Goal: Find specific page/section

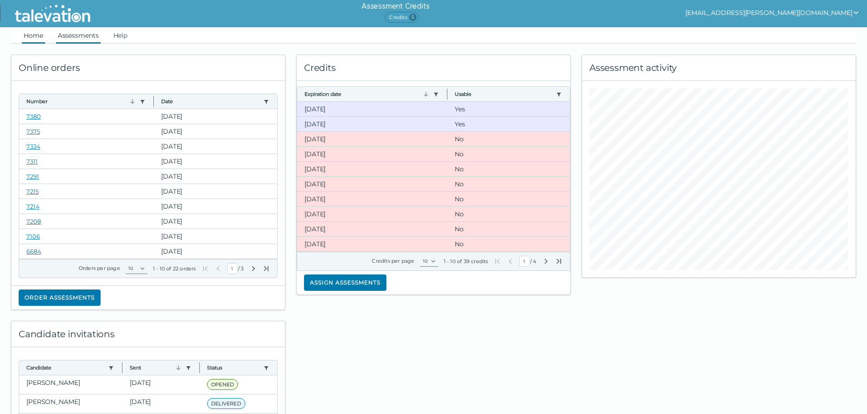
click at [73, 36] on link "Assessments" at bounding box center [78, 35] width 45 height 16
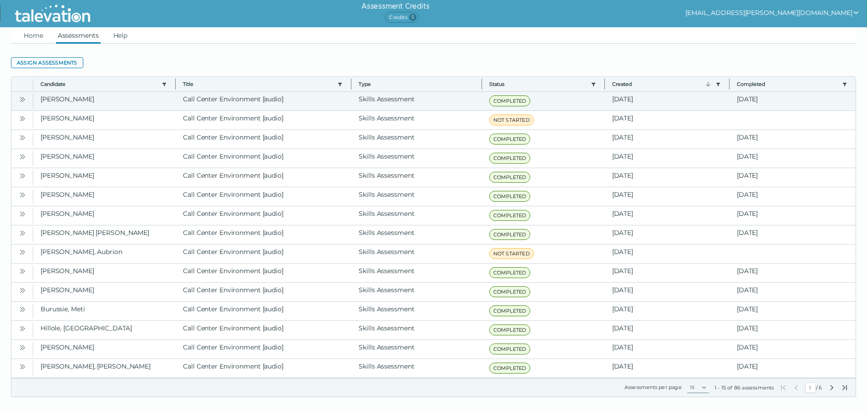
click at [19, 99] on icon "Open" at bounding box center [22, 99] width 7 height 7
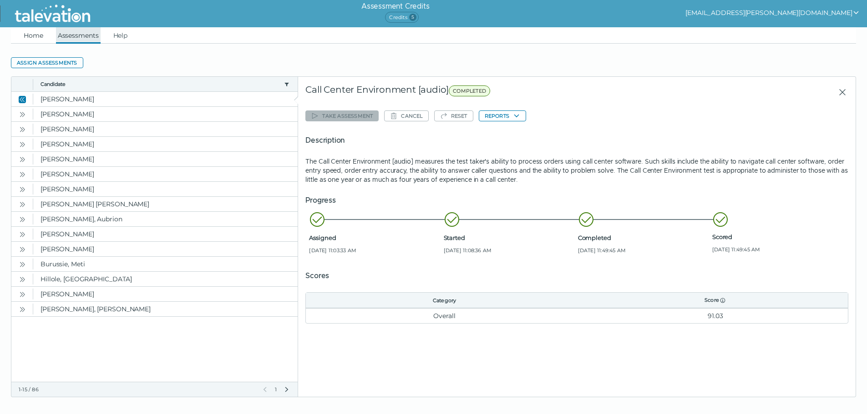
drag, startPoint x: 40, startPoint y: 37, endPoint x: 81, endPoint y: 32, distance: 40.8
click at [40, 37] on link "Home" at bounding box center [33, 35] width 23 height 16
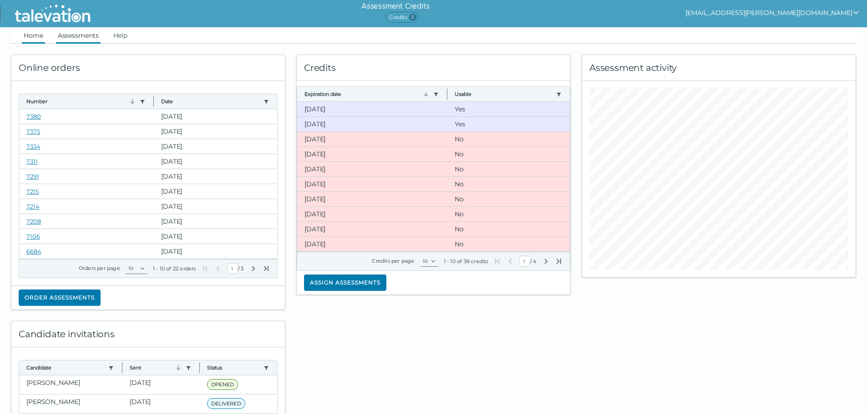
click at [91, 30] on link "Assessments" at bounding box center [78, 35] width 45 height 16
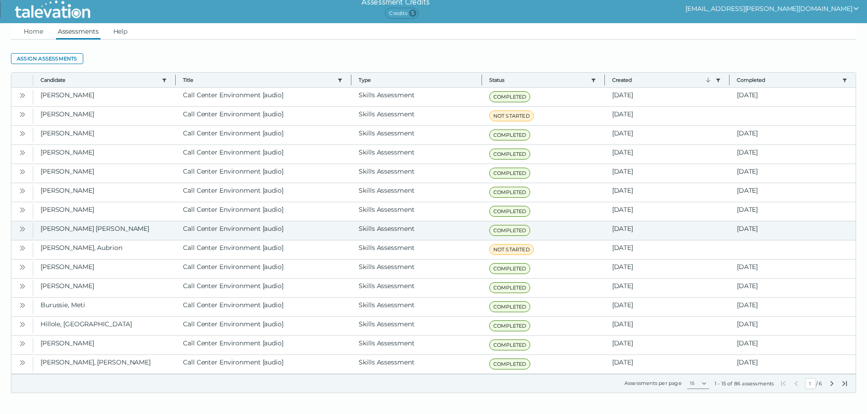
scroll to position [5, 0]
